Goal: Information Seeking & Learning: Learn about a topic

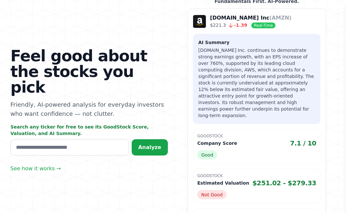
scroll to position [65, 0]
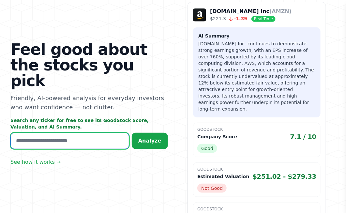
click at [103, 134] on input "text" at bounding box center [69, 141] width 119 height 16
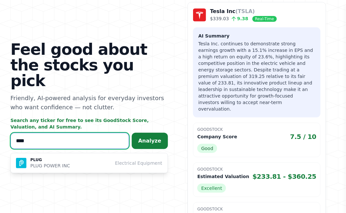
type input "****"
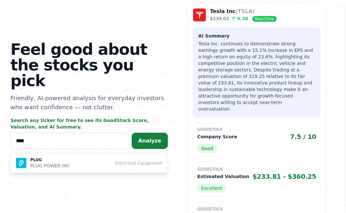
click at [141, 136] on button "Analyze" at bounding box center [150, 141] width 36 height 16
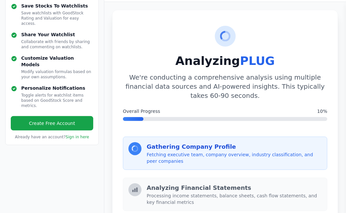
scroll to position [65, 0]
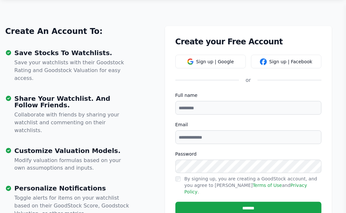
scroll to position [172, 0]
